Goal: Task Accomplishment & Management: Manage account settings

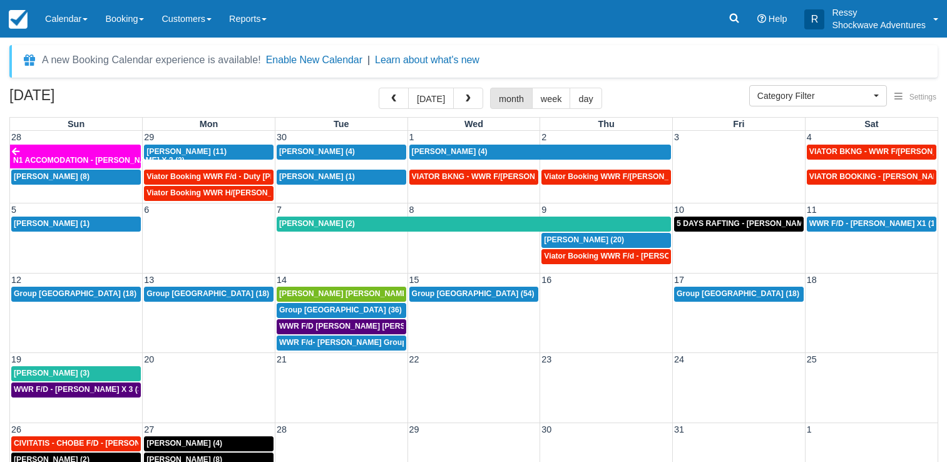
select select
click at [390, 108] on button "button" at bounding box center [394, 98] width 30 height 21
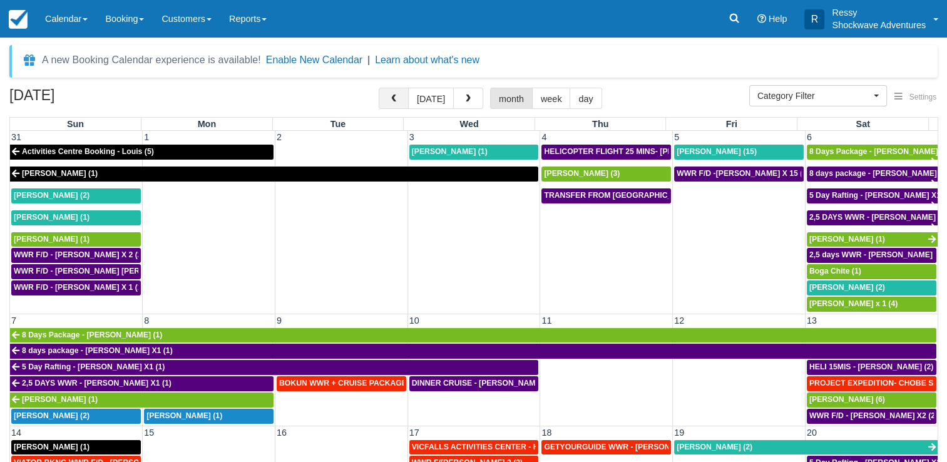
click at [397, 98] on span "button" at bounding box center [393, 98] width 9 height 9
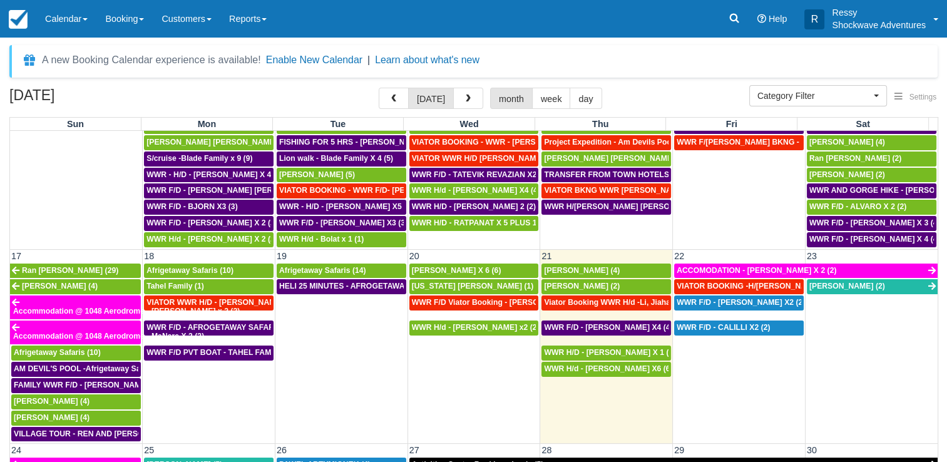
scroll to position [563, 0]
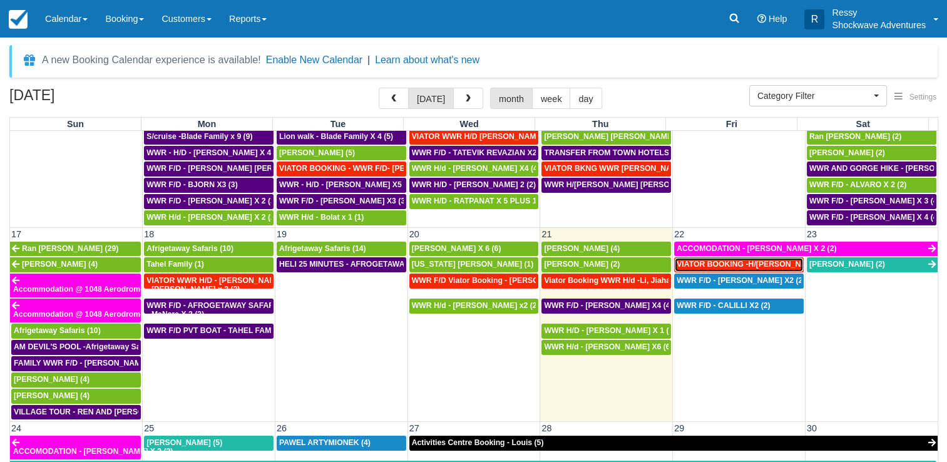
click at [736, 260] on span "VIATOR BOOKING -H/[PERSON_NAME] X 4 (4)" at bounding box center [760, 264] width 168 height 9
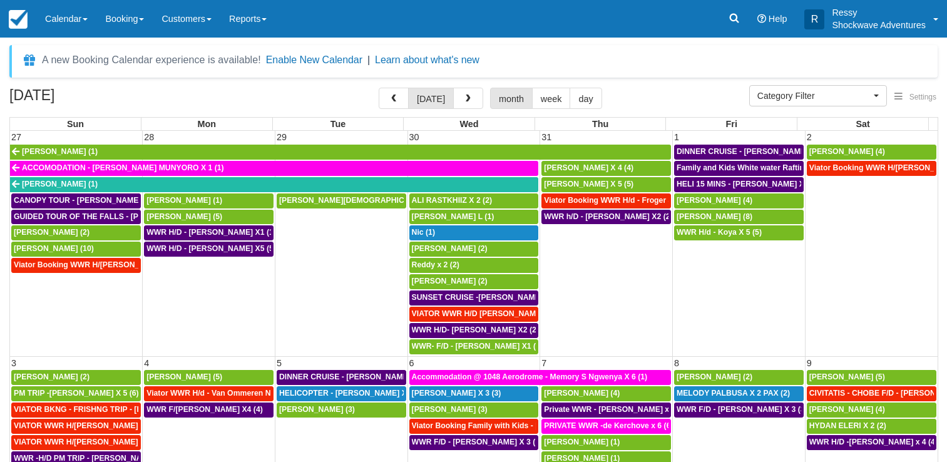
select select
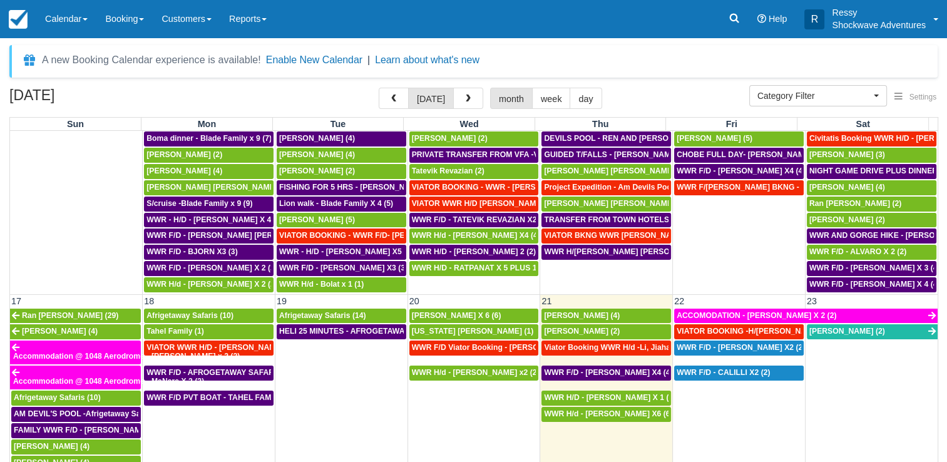
scroll to position [563, 0]
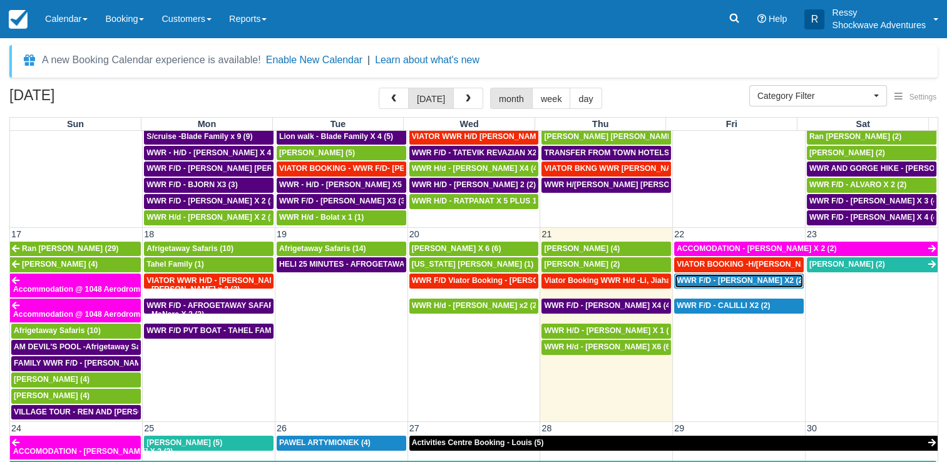
click at [708, 276] on span "WWR F/D - [PERSON_NAME] X2 (2)" at bounding box center [740, 280] width 128 height 9
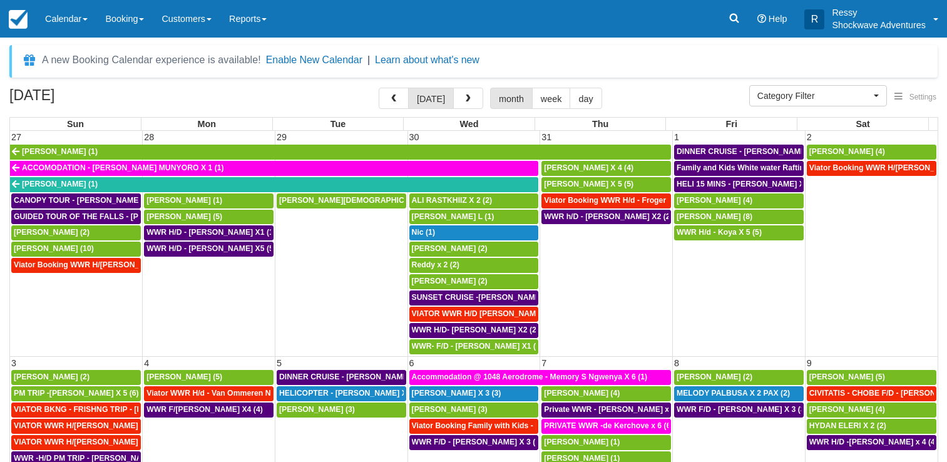
select select
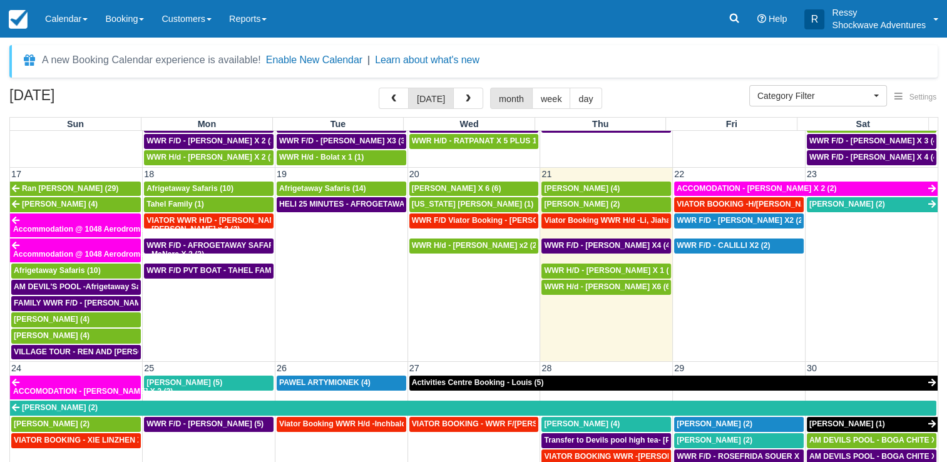
scroll to position [688, 0]
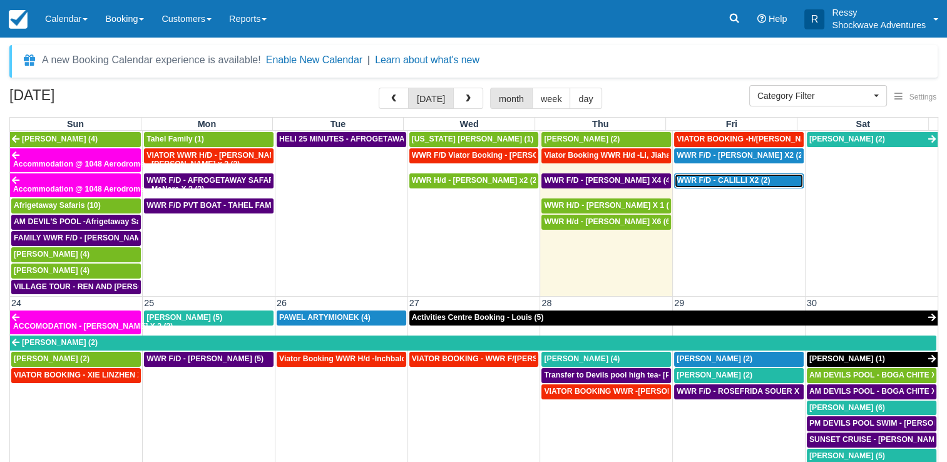
click at [697, 176] on span "WWR F/D - CALILLI X2 (2)" at bounding box center [723, 180] width 94 height 9
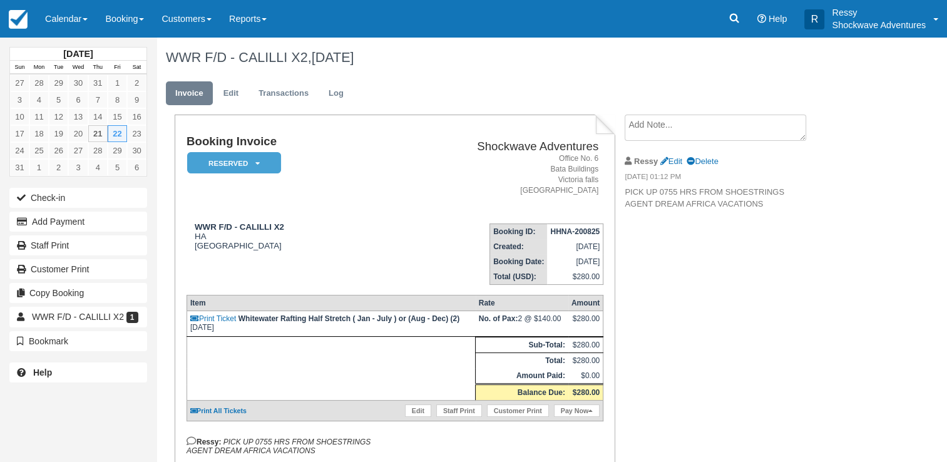
click at [666, 337] on div "Booking Invoice Reserved   Pending Deposit Paid Waiting Cancelled Void NO LONGE…" at bounding box center [500, 316] width 688 height 404
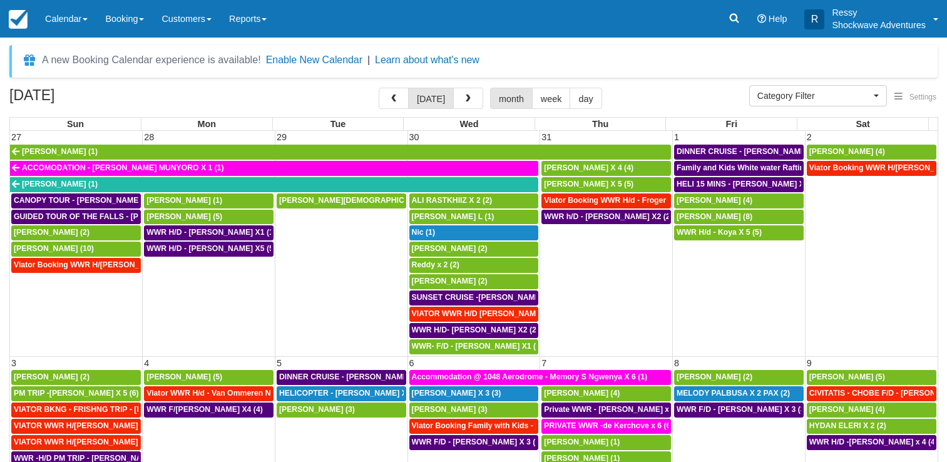
select select
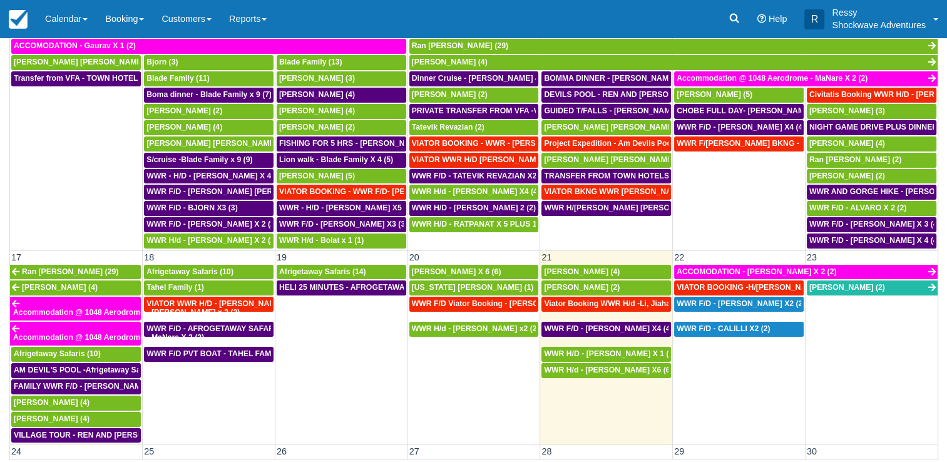
scroll to position [563, 0]
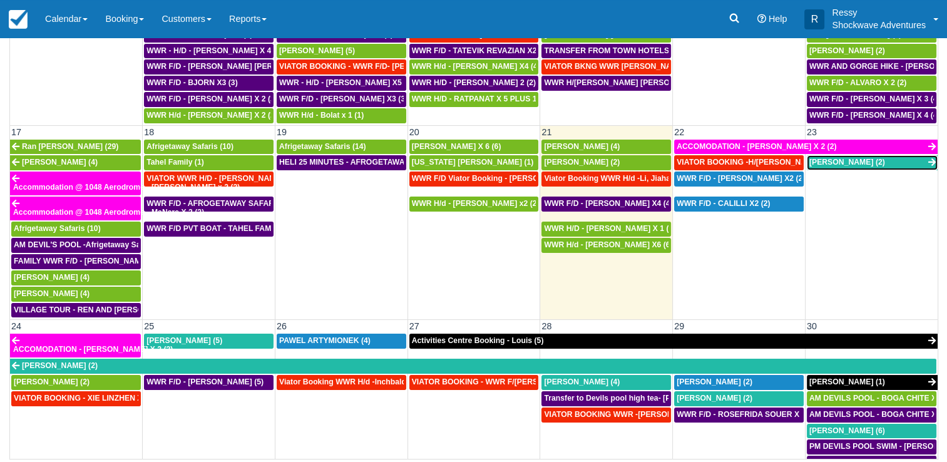
click at [856, 155] on link "Madeline (2)" at bounding box center [871, 162] width 131 height 15
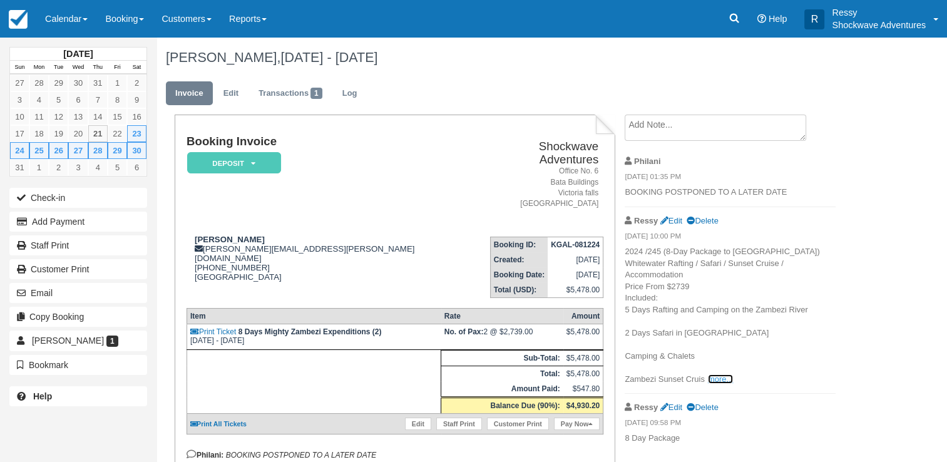
click at [723, 384] on link "more..." at bounding box center [720, 378] width 25 height 9
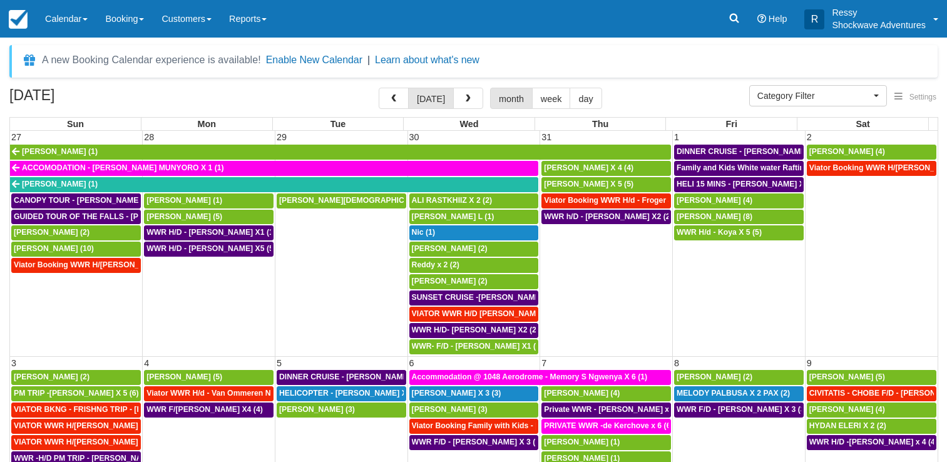
select select
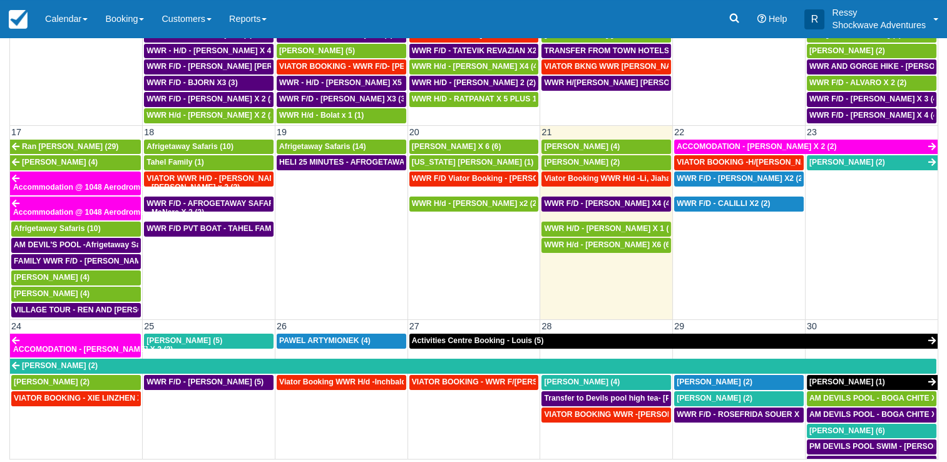
scroll to position [501, 0]
